Goal: Task Accomplishment & Management: Use online tool/utility

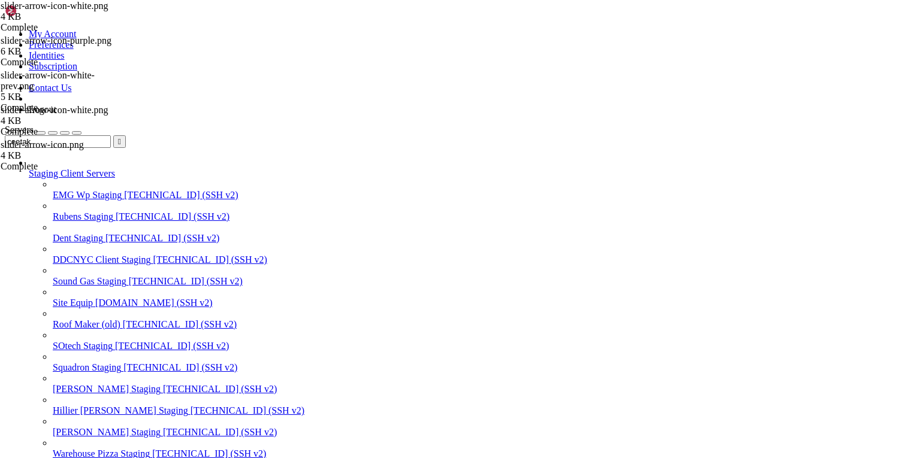
scroll to position [11, 2]
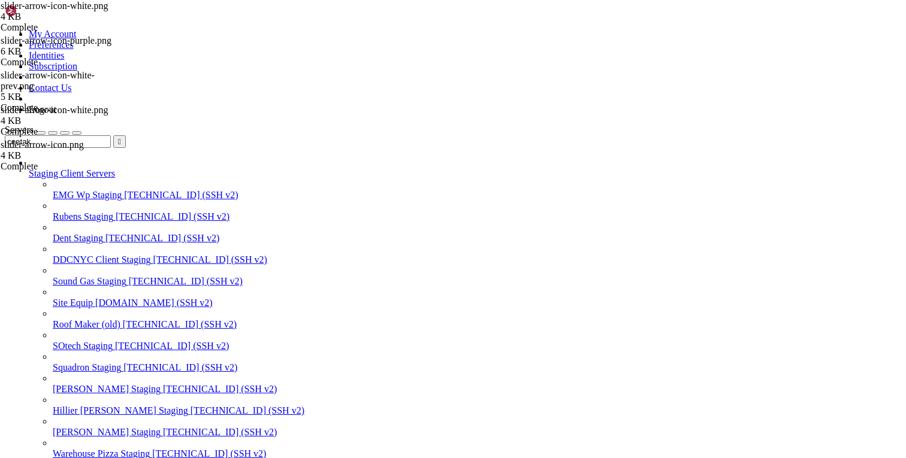
type input "/var/www/[DOMAIN_NAME][URL]"
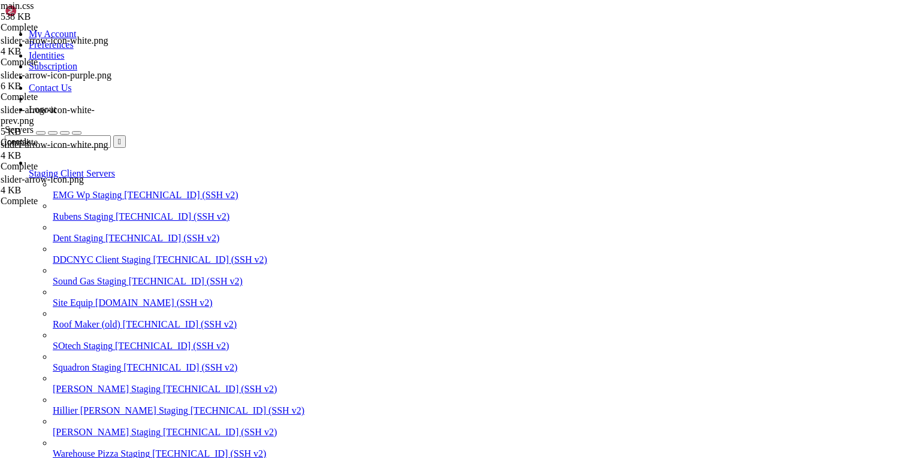
type textarea "font-weight: 400;"
type input ".flickity-button.previous"
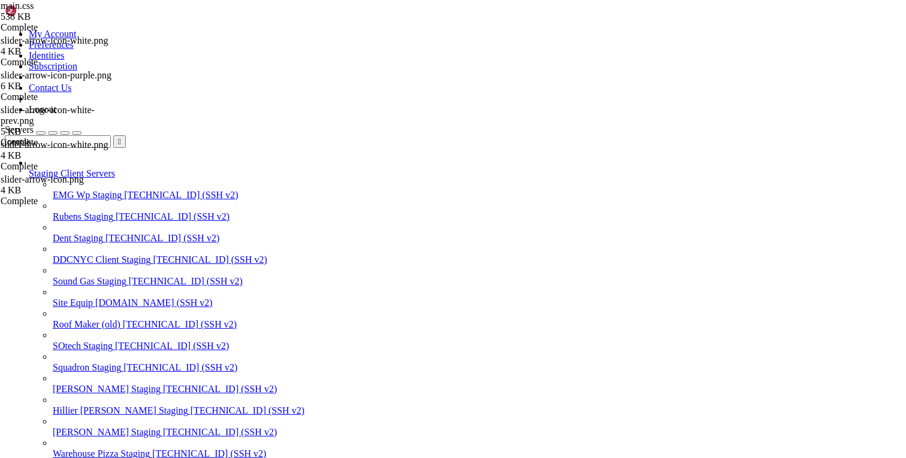
paste textarea "top: 40%"
paste textarea "background-size: contain"
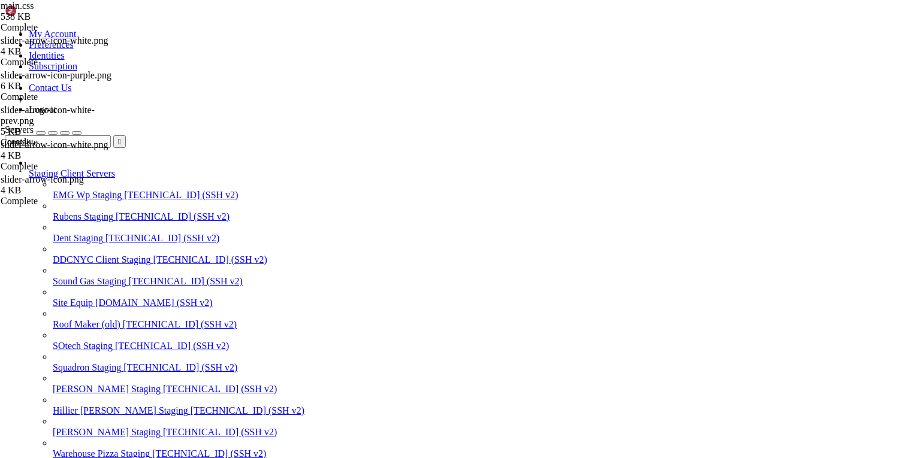
type textarea "background-size: contain;"
type textarea "background: url(/wp-content/themes/ceetak/dist/images/slider-arrow-icon-purple.…"
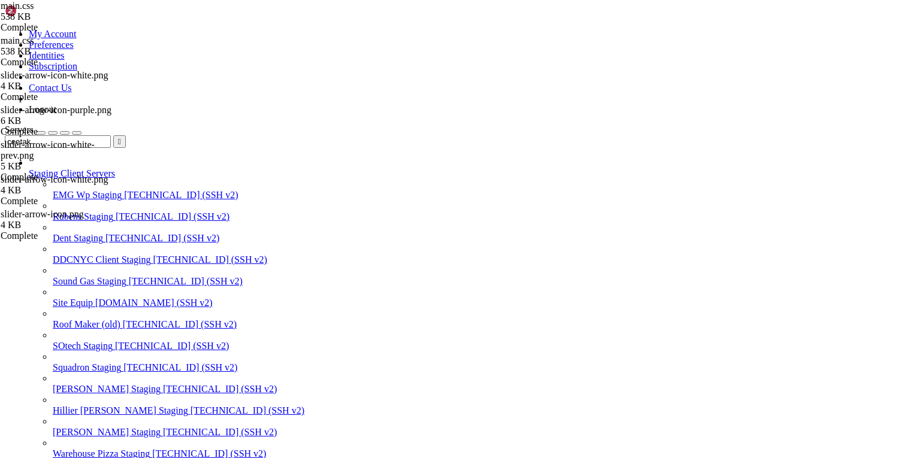
type textarea "src: url("/wp-content/themes/ceetak/resources/assets/fonts/Gibson_v4-SemiBold.w…"
type input "section.industries-slider .flickity-button.previous { background: url(/wp-conte…"
type input ".flickity-button.previous"
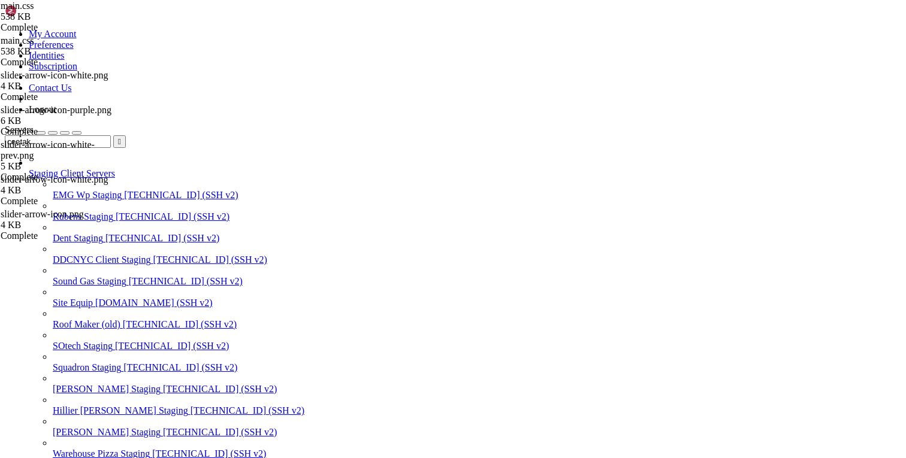
type textarea "top: 40%;"
type textarea "left:-7%;"
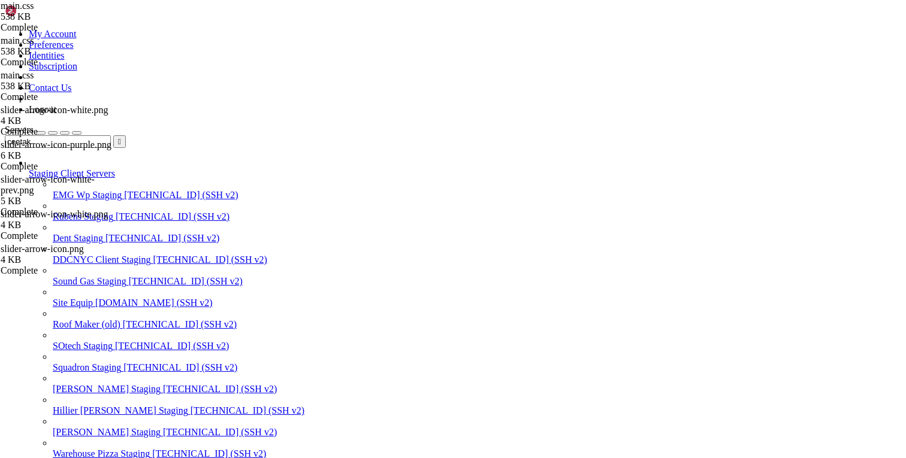
scroll to position [17901, 0]
type input ".flickity-button.previous"
type textarea "left:-7%;"
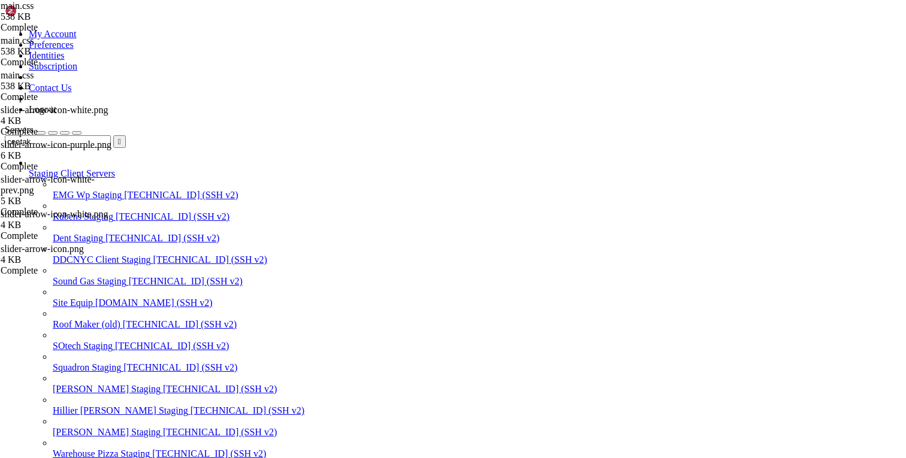
type textarea "}"
